Goal: Navigation & Orientation: Go to known website

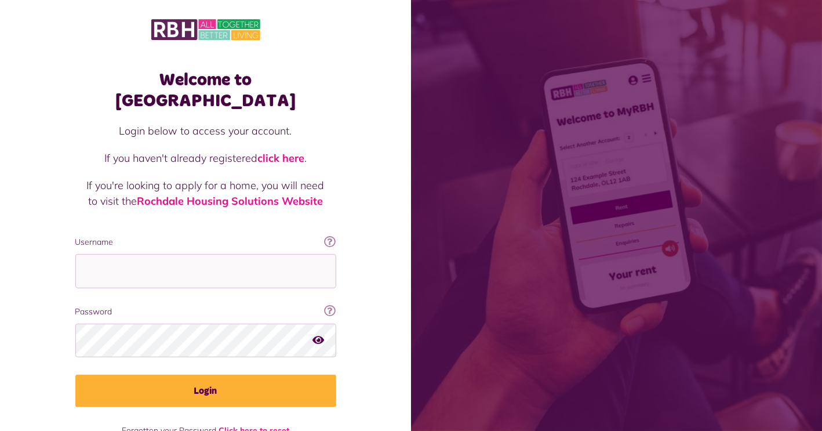
click at [182, 34] on img at bounding box center [205, 29] width 109 height 24
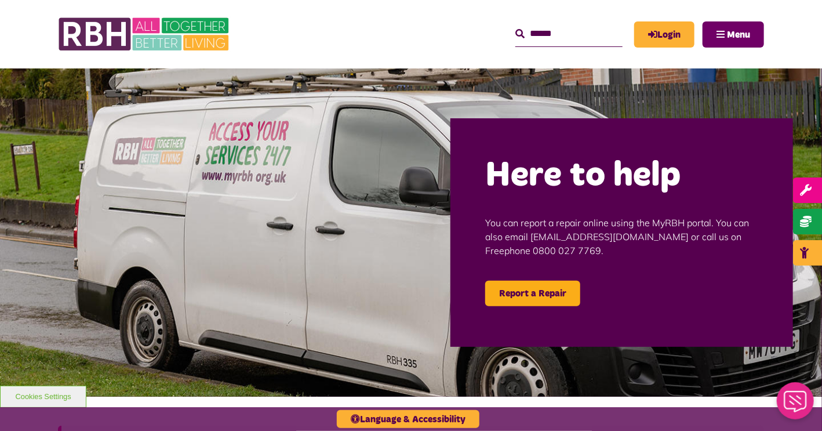
click at [724, 32] on button "Menu" at bounding box center [732, 34] width 61 height 26
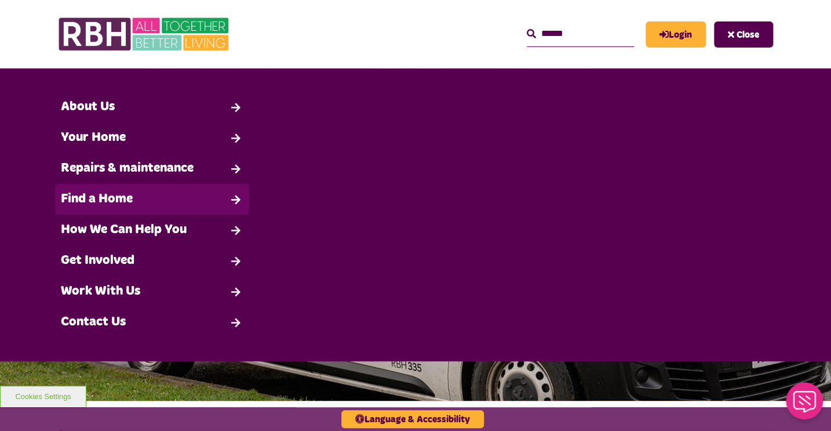
click at [118, 195] on link "Find a Home" at bounding box center [152, 199] width 194 height 31
click at [235, 196] on link "Find a Home" at bounding box center [152, 199] width 194 height 31
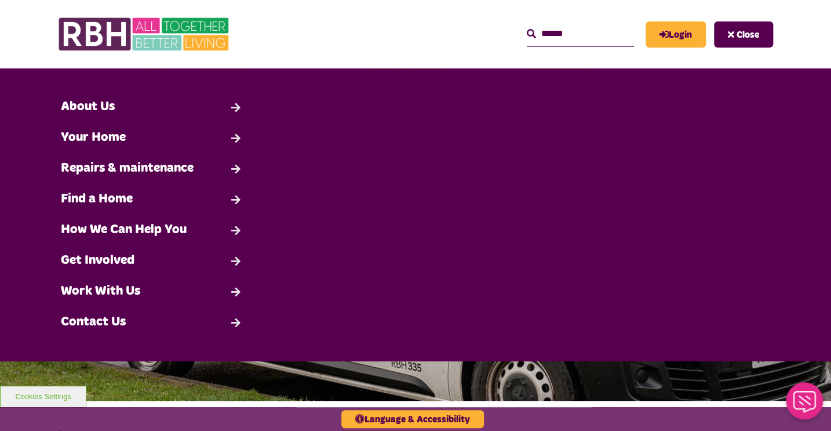
click at [317, 207] on div "Search About Us Back" at bounding box center [415, 215] width 791 height 246
click at [285, 27] on div "MyRBH About Us Contact Us Search Close Search" at bounding box center [522, 34] width 501 height 45
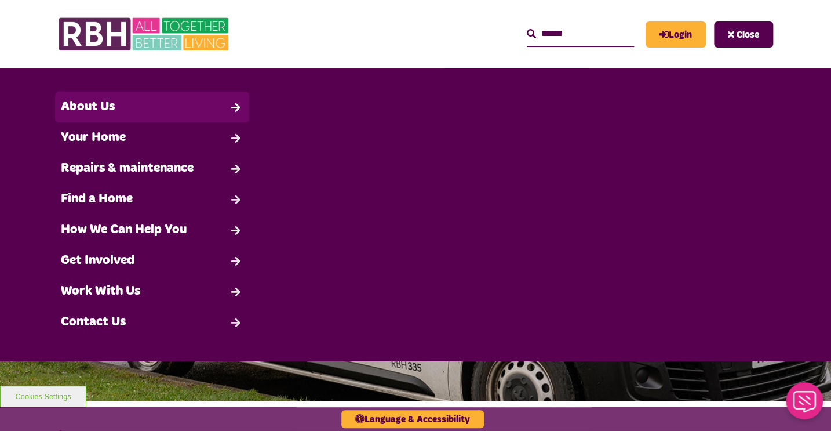
click at [78, 112] on link "About Us" at bounding box center [152, 107] width 194 height 31
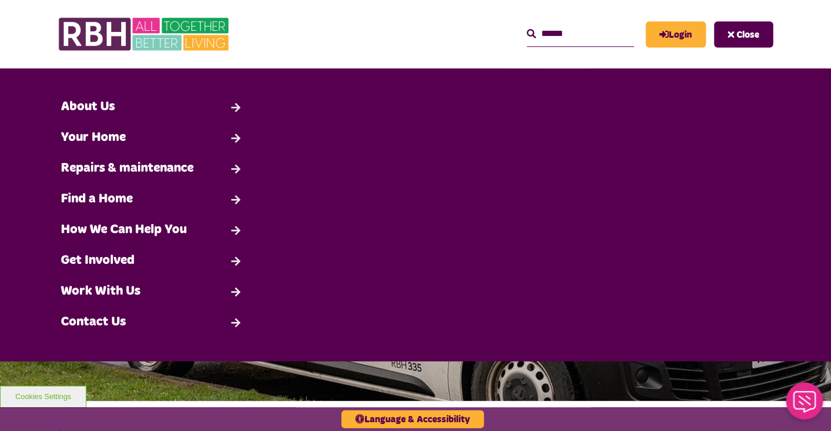
click at [369, 183] on div "Search About Us Back" at bounding box center [415, 215] width 791 height 246
click at [527, 35] on input "Search" at bounding box center [580, 33] width 107 height 25
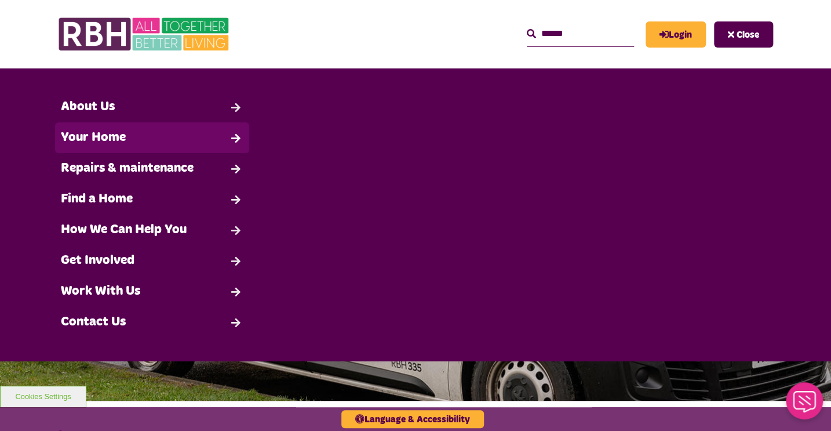
click at [88, 137] on link "Your Home" at bounding box center [152, 137] width 194 height 31
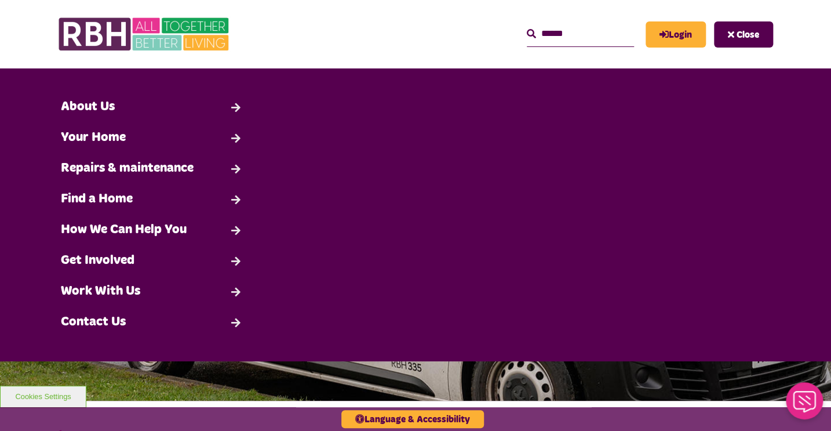
click at [376, 214] on div "Search About Us Back" at bounding box center [415, 215] width 791 height 246
click at [260, 373] on img at bounding box center [415, 234] width 831 height 332
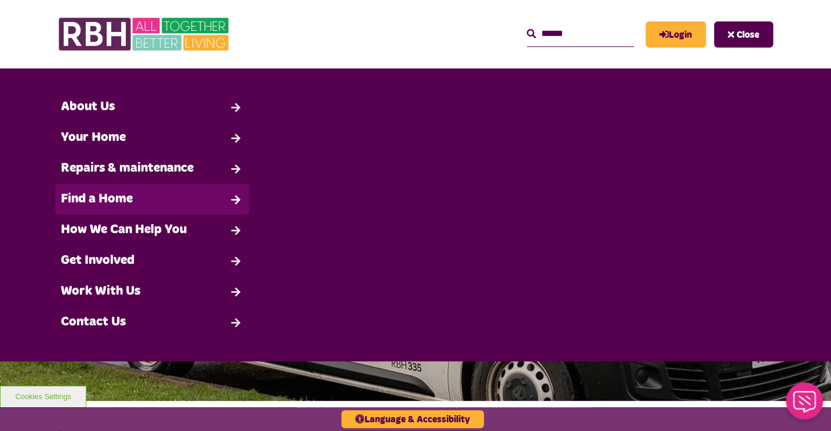
click at [112, 198] on link "Find a Home" at bounding box center [152, 199] width 194 height 31
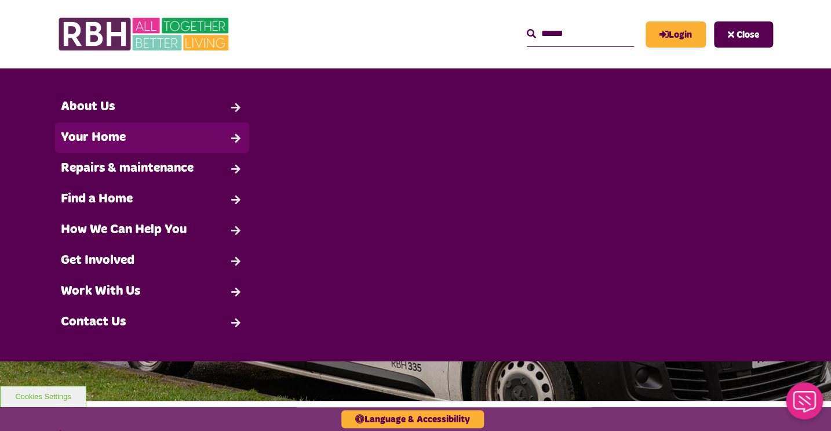
click at [102, 139] on link "Your Home" at bounding box center [152, 137] width 194 height 31
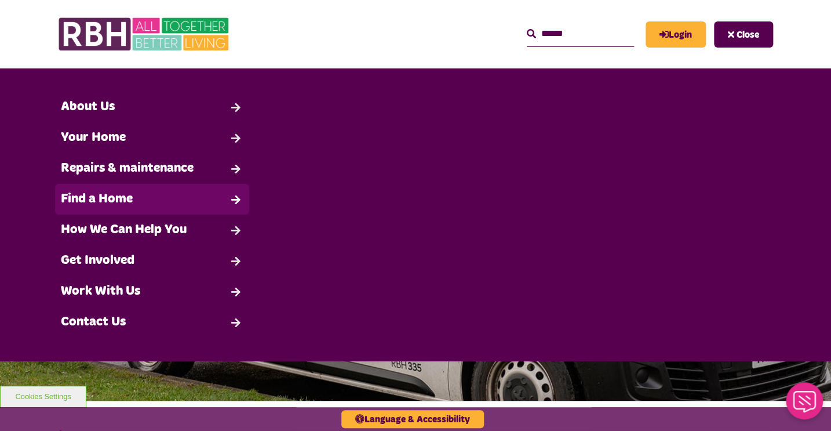
click at [233, 206] on link "Find a Home" at bounding box center [152, 199] width 194 height 31
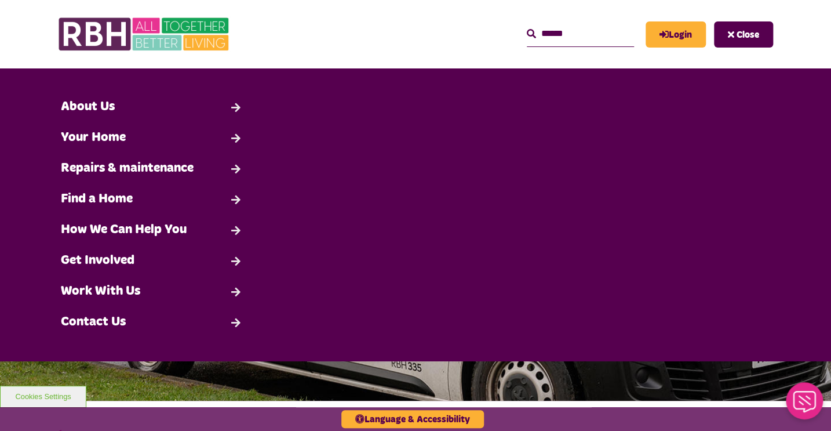
click at [737, 34] on span "Close" at bounding box center [748, 34] width 23 height 9
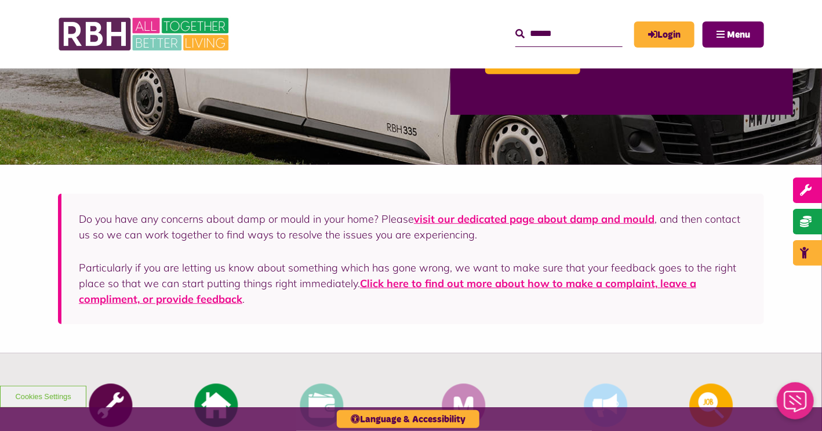
scroll to position [406, 0]
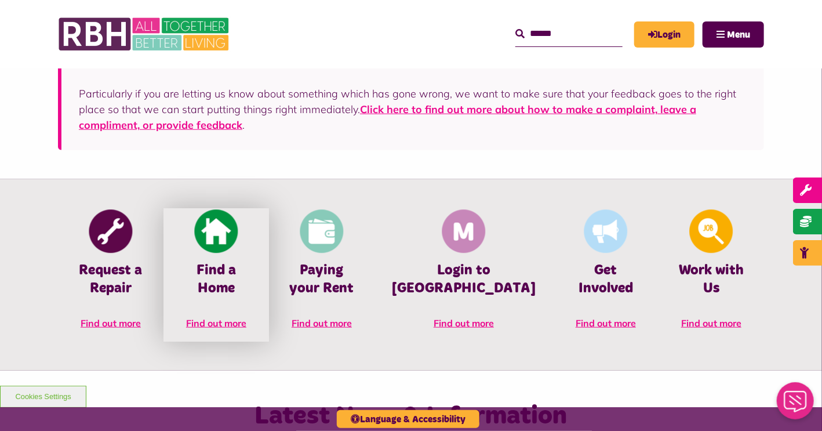
click at [232, 317] on span "Find out more" at bounding box center [216, 323] width 60 height 12
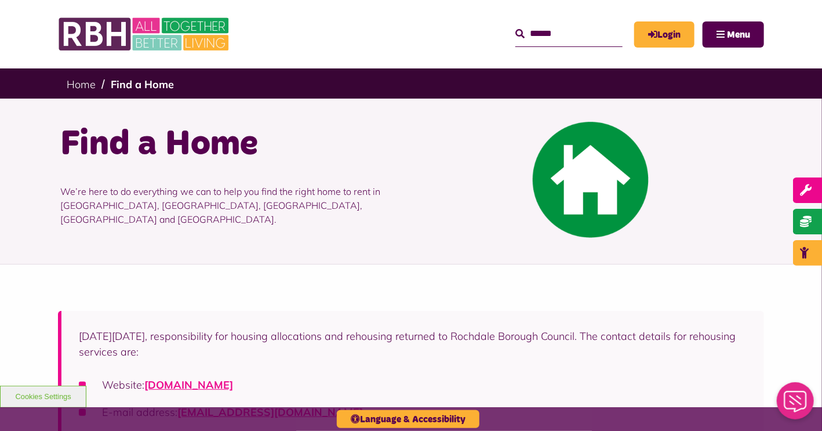
scroll to position [174, 0]
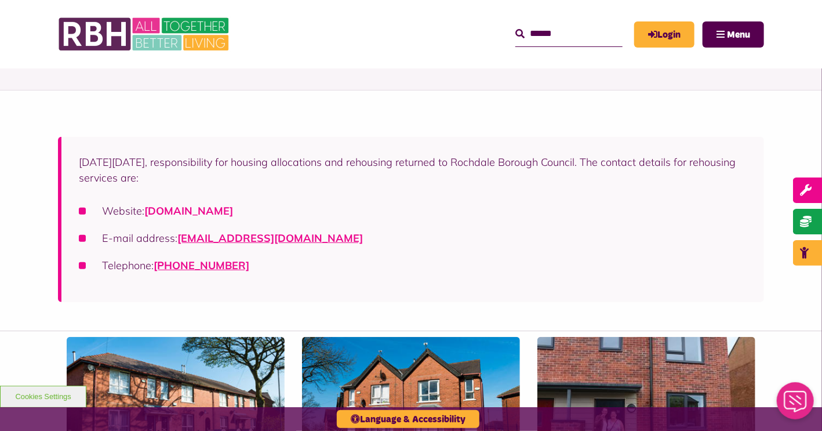
click at [233, 207] on link "rochdalehousingsolutions.co.uk" at bounding box center [188, 210] width 89 height 13
